Goal: Task Accomplishment & Management: Complete application form

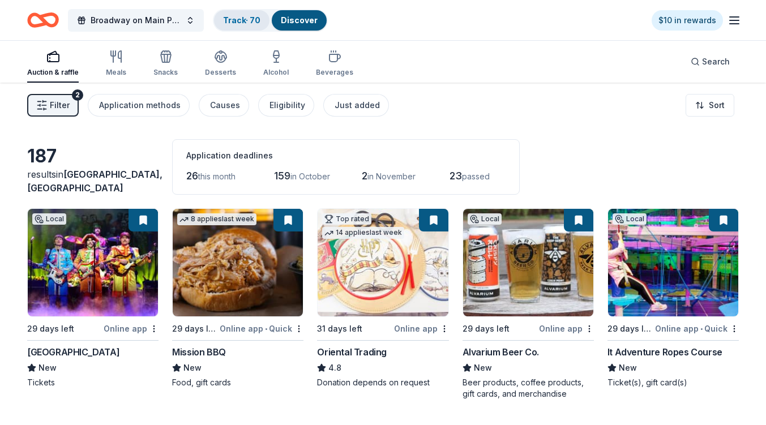
click at [251, 23] on link "Track · 70" at bounding box center [241, 20] width 37 height 10
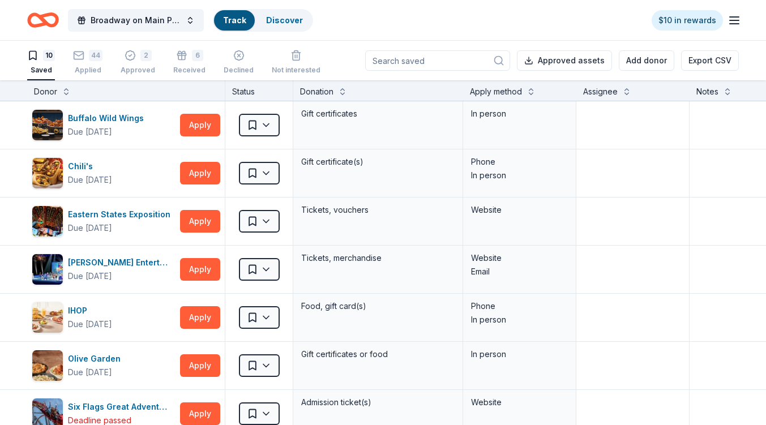
scroll to position [1, 0]
click at [98, 64] on div "44 Applied" at bounding box center [87, 61] width 29 height 25
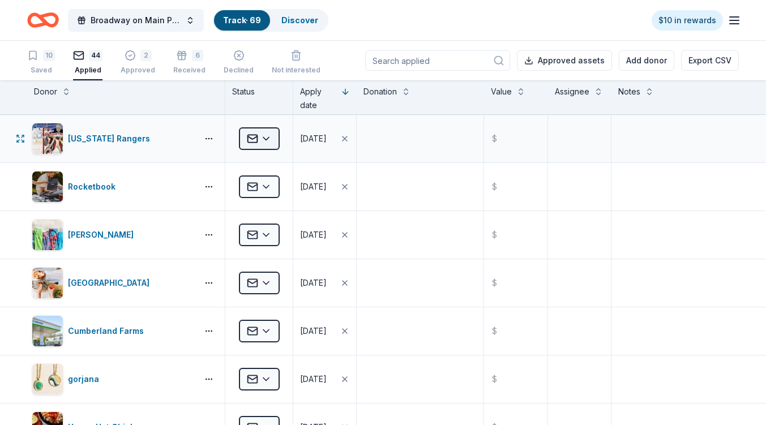
click at [267, 137] on html "Broadway on Main Presents Mary Poppins The Musical Track · 69 Discover $10 in r…" at bounding box center [383, 212] width 766 height 425
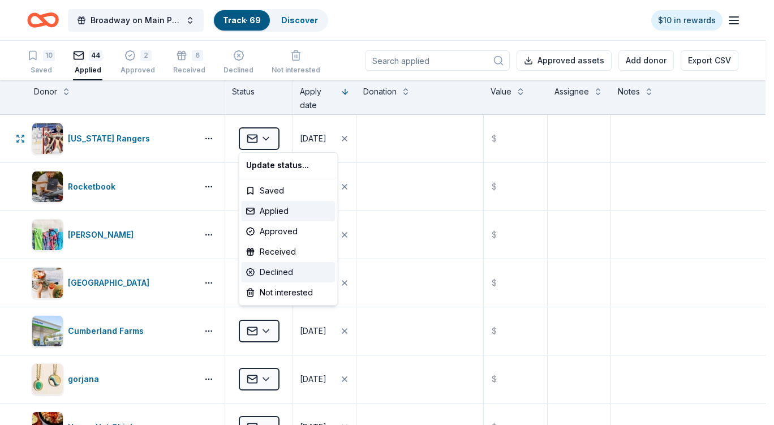
click at [278, 267] on div "Declined" at bounding box center [289, 272] width 94 height 20
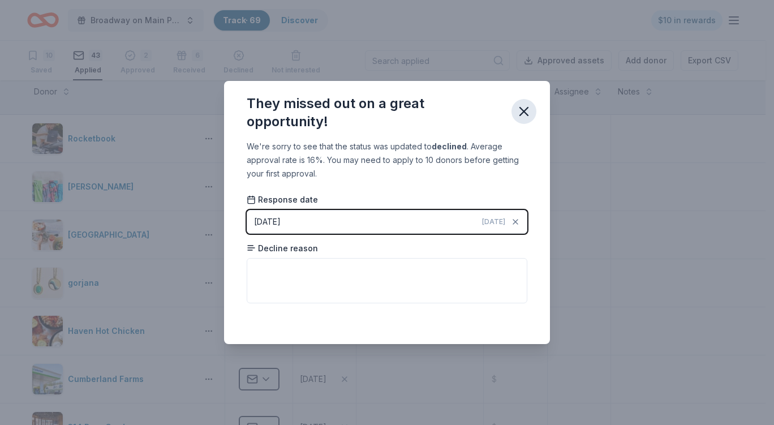
click at [525, 114] on icon "button" at bounding box center [524, 112] width 16 height 16
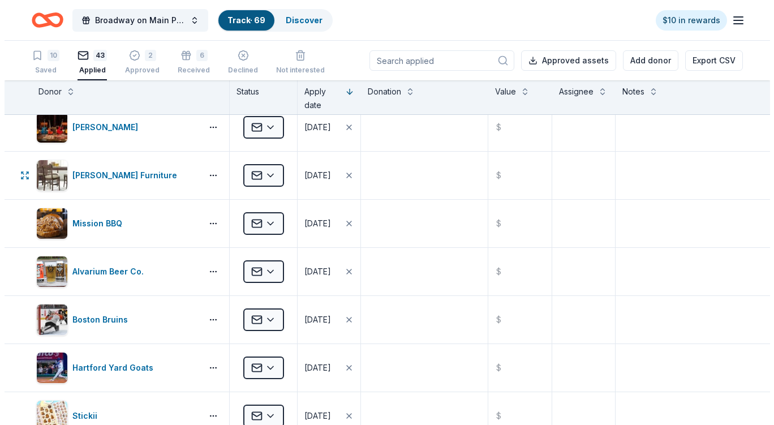
scroll to position [1415, 0]
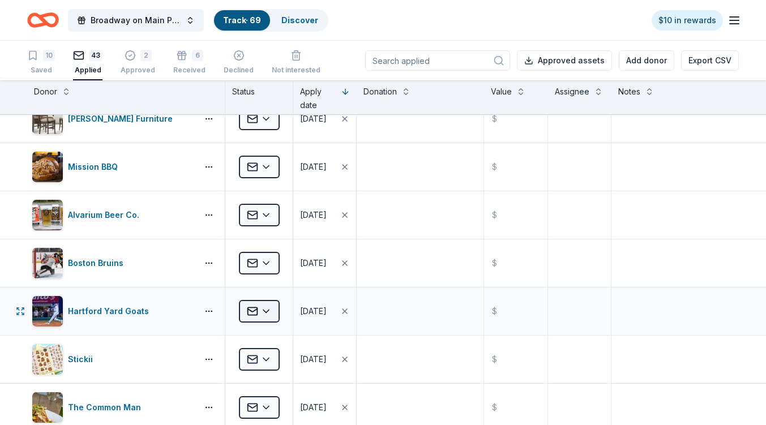
click at [265, 310] on html "Broadway on Main Presents Mary Poppins The Musical Track · 69 Discover $10 in r…" at bounding box center [383, 212] width 766 height 425
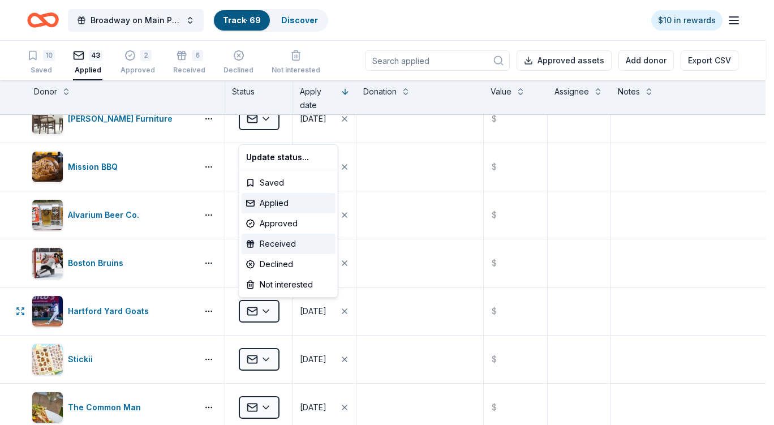
click at [272, 242] on div "Received" at bounding box center [289, 244] width 94 height 20
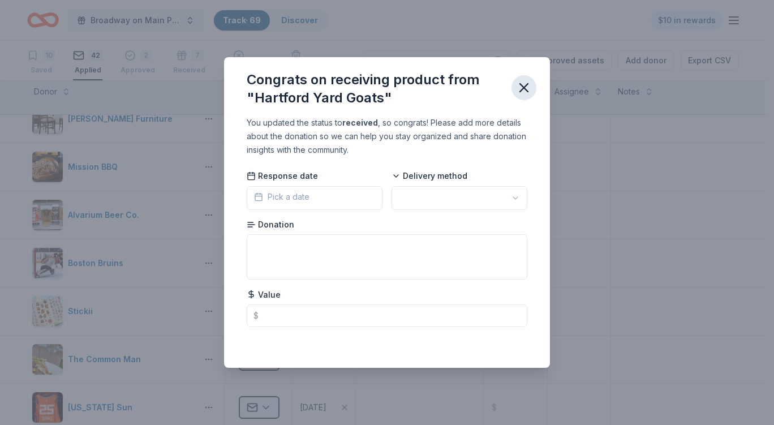
click at [522, 89] on icon "button" at bounding box center [524, 88] width 8 height 8
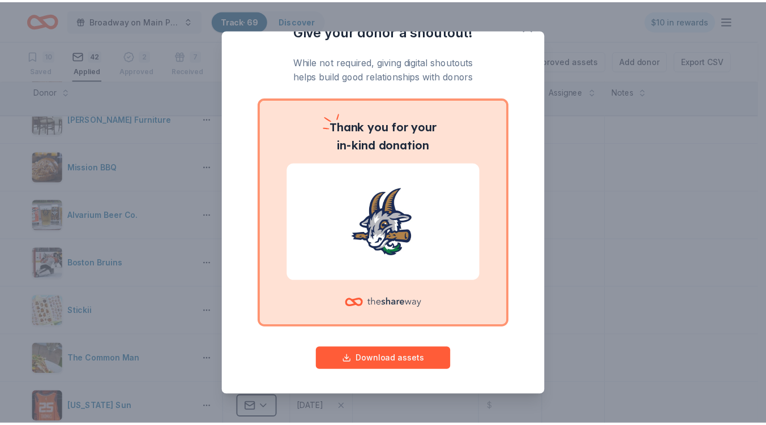
scroll to position [0, 0]
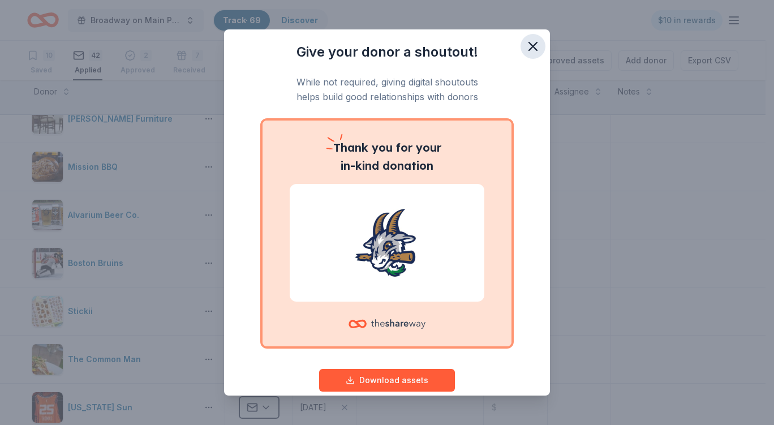
click at [526, 46] on icon "button" at bounding box center [533, 46] width 16 height 16
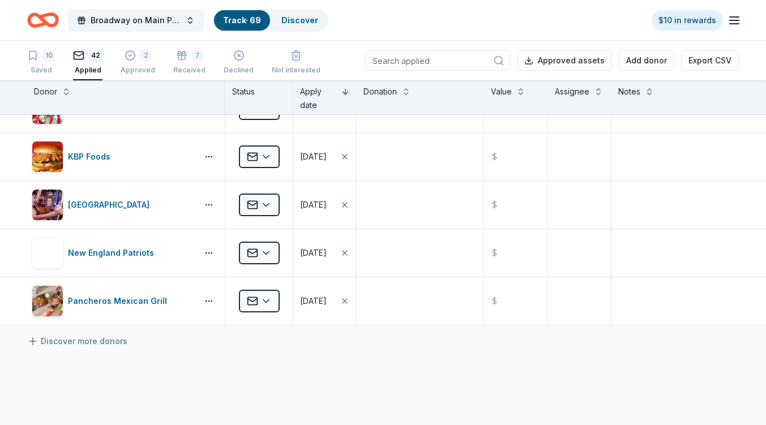
scroll to position [1811, 0]
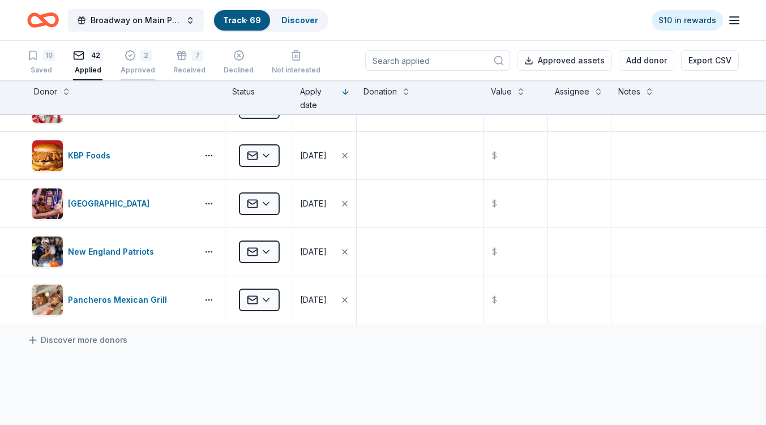
click at [140, 59] on div "2" at bounding box center [145, 55] width 11 height 11
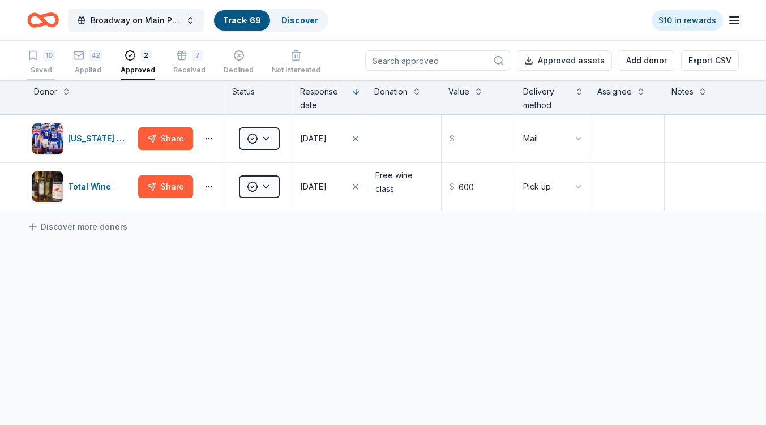
click at [40, 64] on div "10 Saved" at bounding box center [41, 62] width 28 height 25
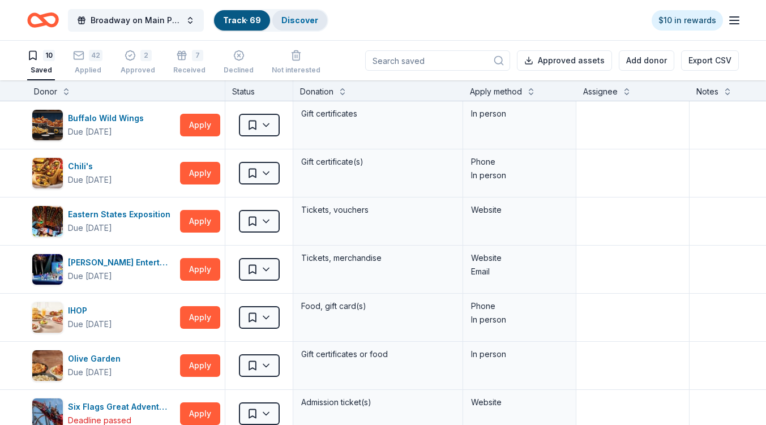
click at [295, 17] on link "Discover" at bounding box center [299, 20] width 37 height 10
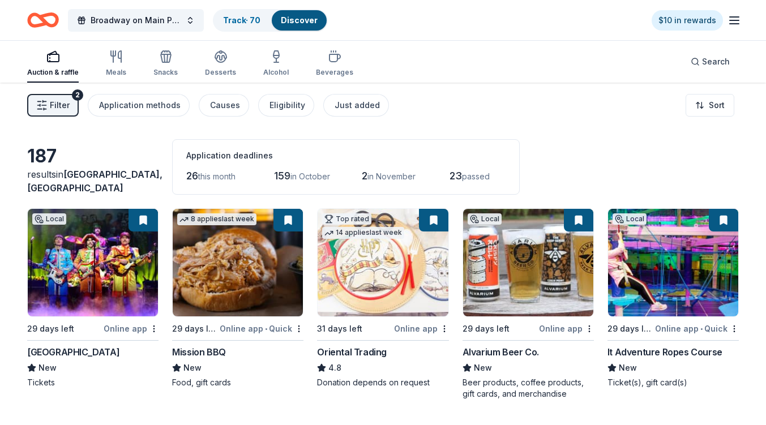
click at [65, 107] on span "Filter" at bounding box center [60, 105] width 20 height 14
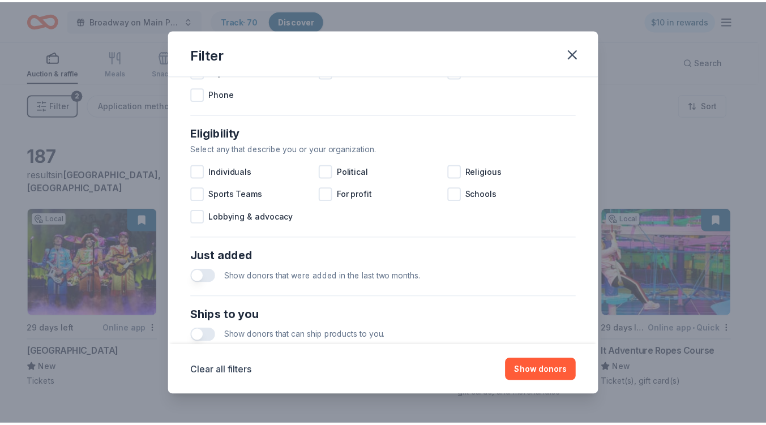
scroll to position [475, 0]
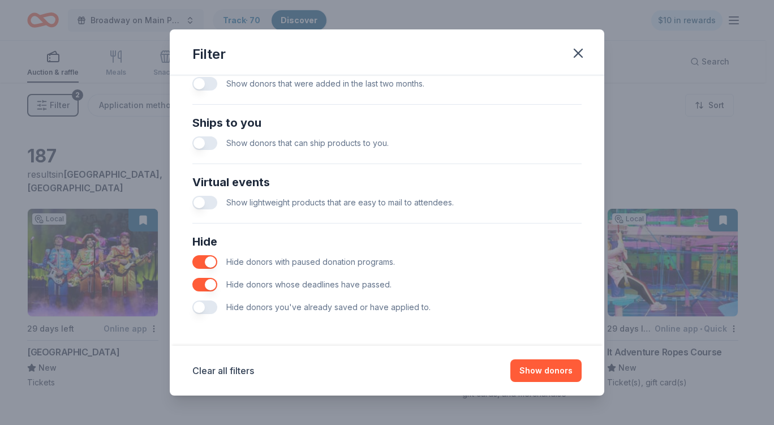
click at [207, 310] on button "button" at bounding box center [204, 308] width 25 height 14
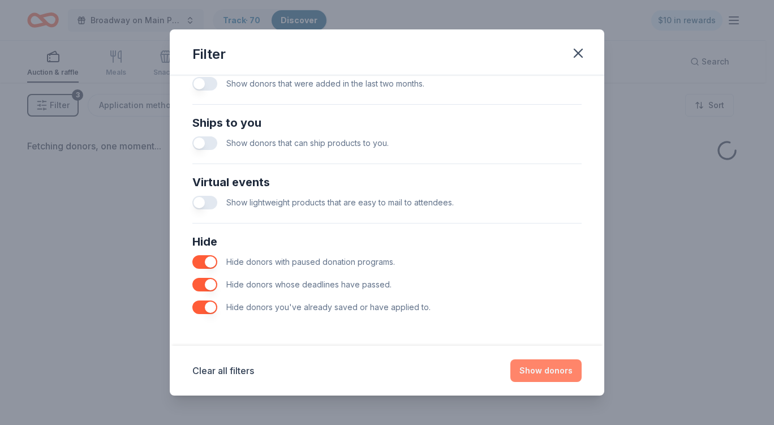
click at [547, 375] on button "Show donors" at bounding box center [546, 370] width 71 height 23
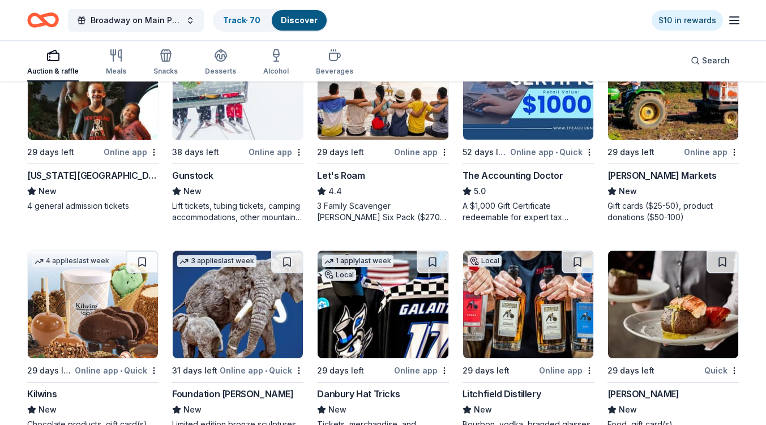
scroll to position [170, 0]
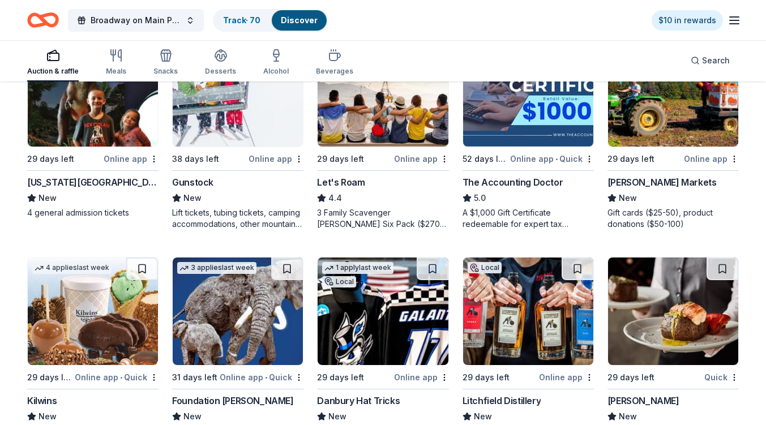
click at [95, 127] on img at bounding box center [93, 93] width 130 height 108
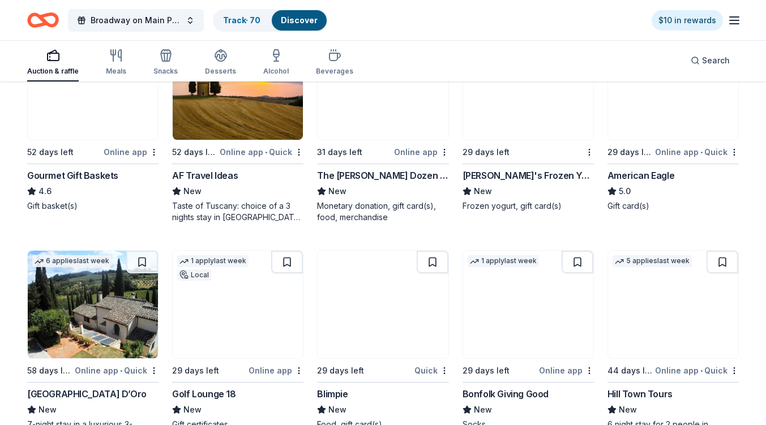
scroll to position [623, 0]
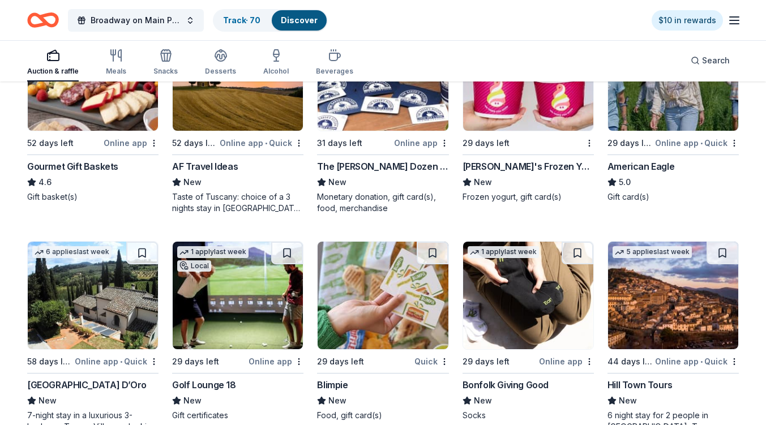
click at [212, 333] on img at bounding box center [238, 296] width 130 height 108
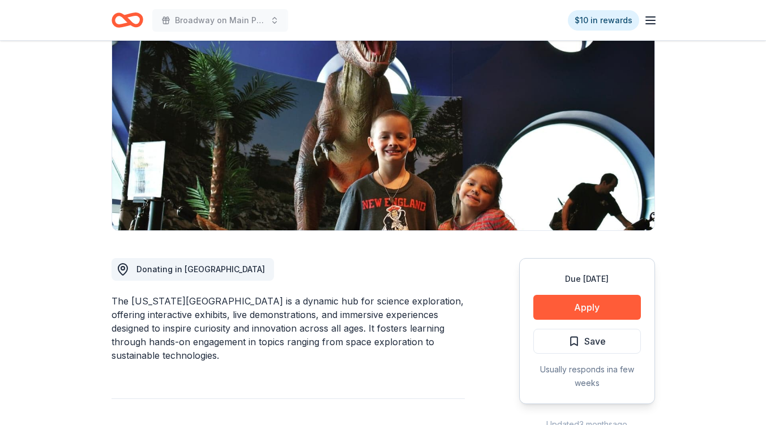
scroll to position [113, 0]
click at [547, 306] on button "Apply" at bounding box center [587, 307] width 108 height 25
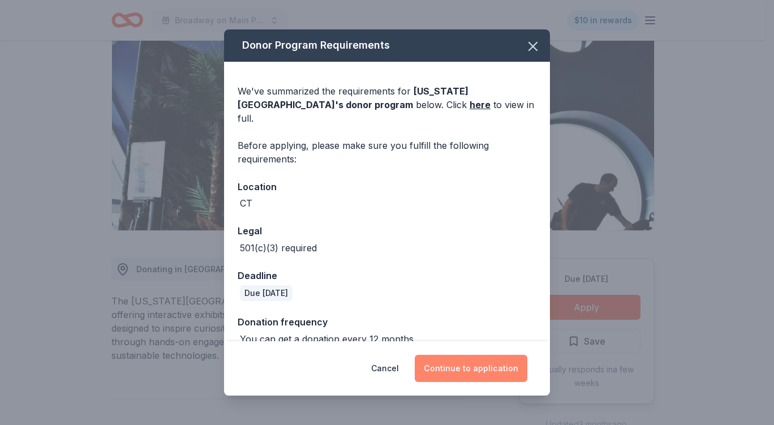
click at [460, 360] on button "Continue to application" at bounding box center [471, 368] width 113 height 27
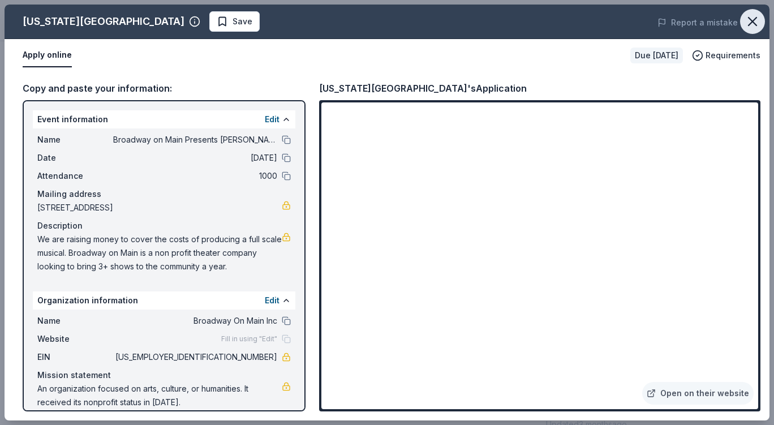
click at [754, 22] on icon "button" at bounding box center [753, 22] width 16 height 16
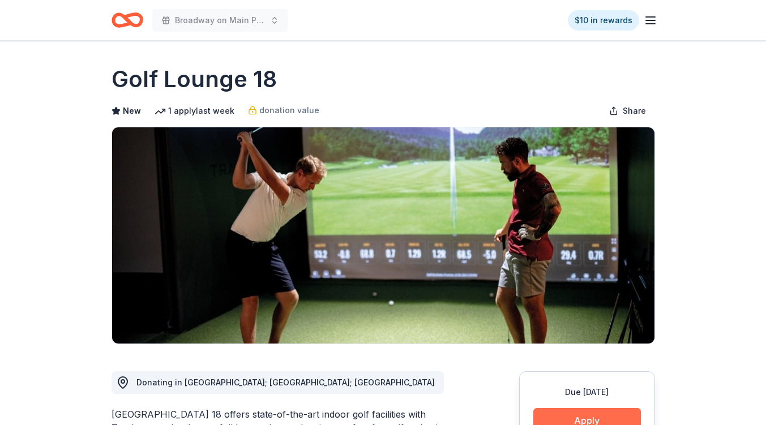
click at [559, 421] on button "Apply" at bounding box center [587, 420] width 108 height 25
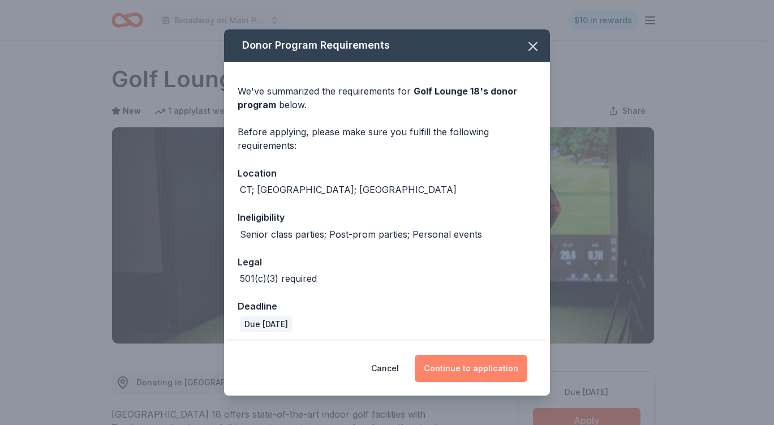
click at [492, 374] on button "Continue to application" at bounding box center [471, 368] width 113 height 27
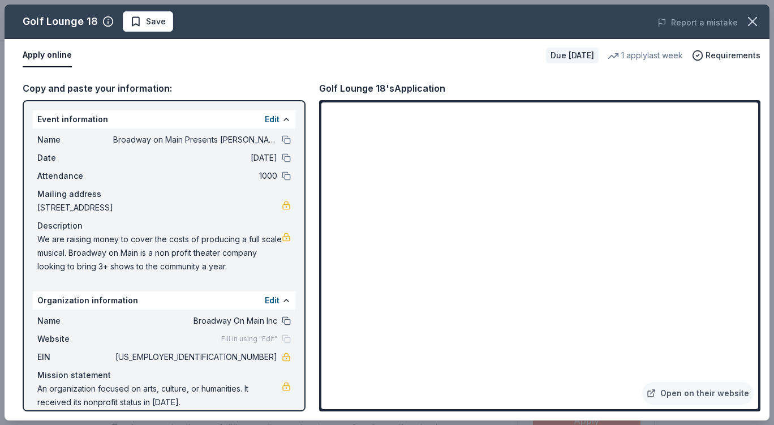
click at [282, 323] on button at bounding box center [286, 320] width 9 height 9
click at [282, 137] on button at bounding box center [286, 139] width 9 height 9
